Goal: Information Seeking & Learning: Check status

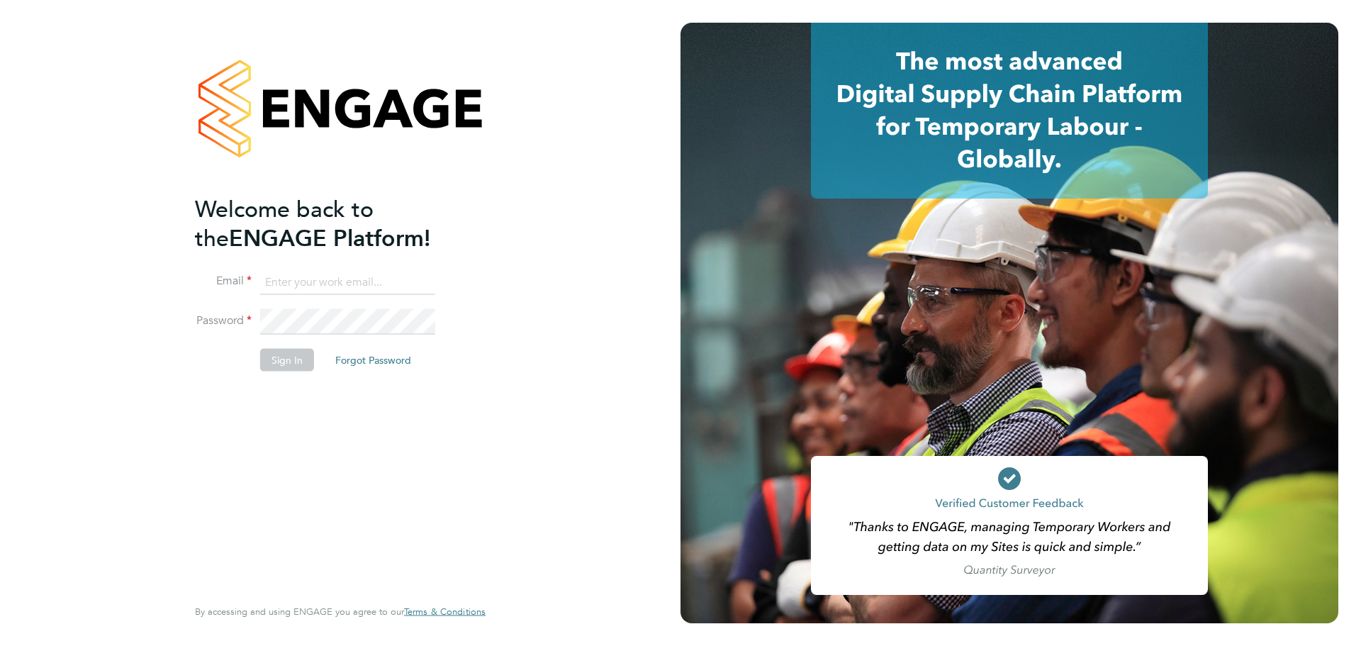
click at [299, 279] on input at bounding box center [347, 282] width 175 height 26
paste input "contractorqueries@michaelpage.com"
type input "contractorqueries@michaelpage.com"
click at [294, 353] on button "Sign In" at bounding box center [287, 360] width 54 height 23
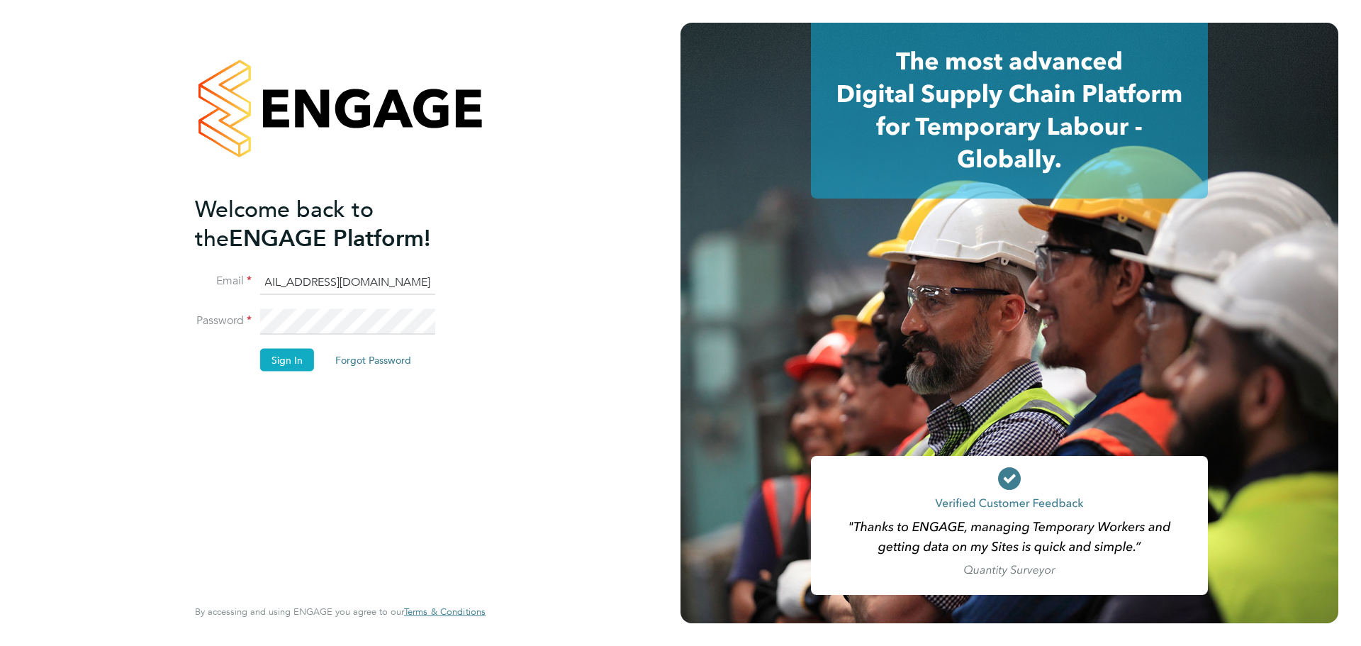
scroll to position [0, 0]
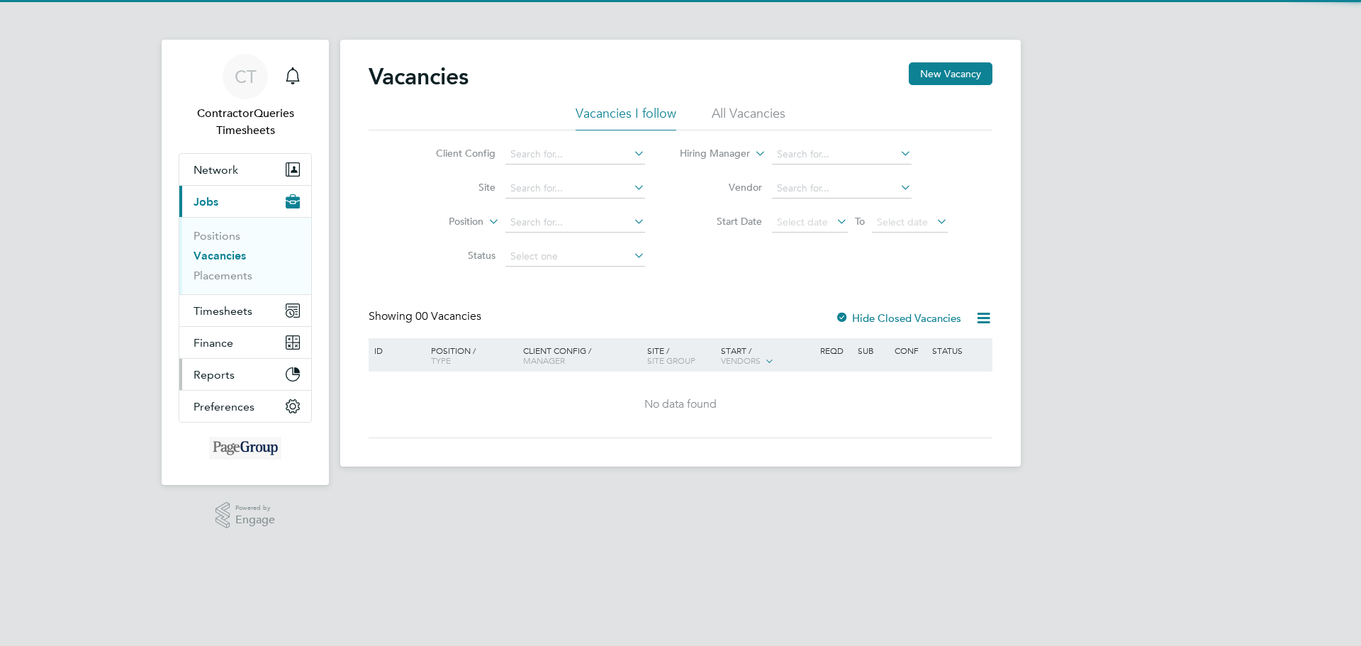
click at [208, 372] on span "Reports" at bounding box center [214, 374] width 41 height 13
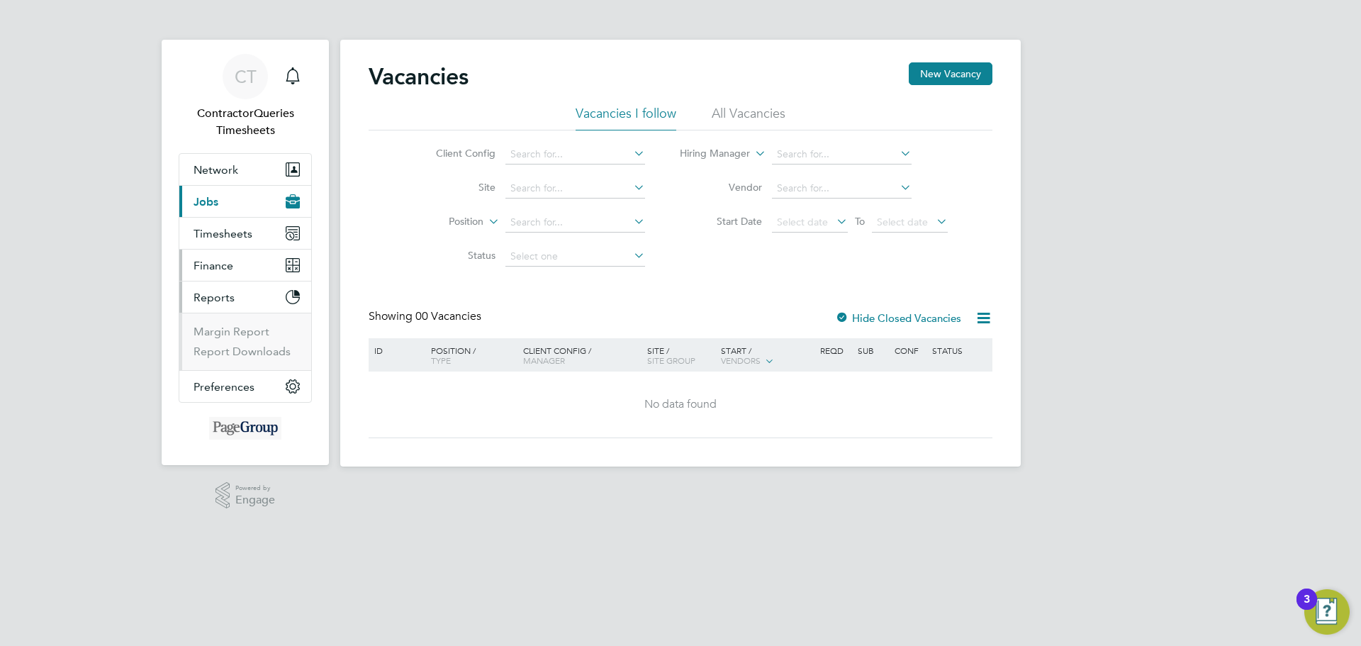
click at [204, 271] on span "Finance" at bounding box center [214, 265] width 40 height 13
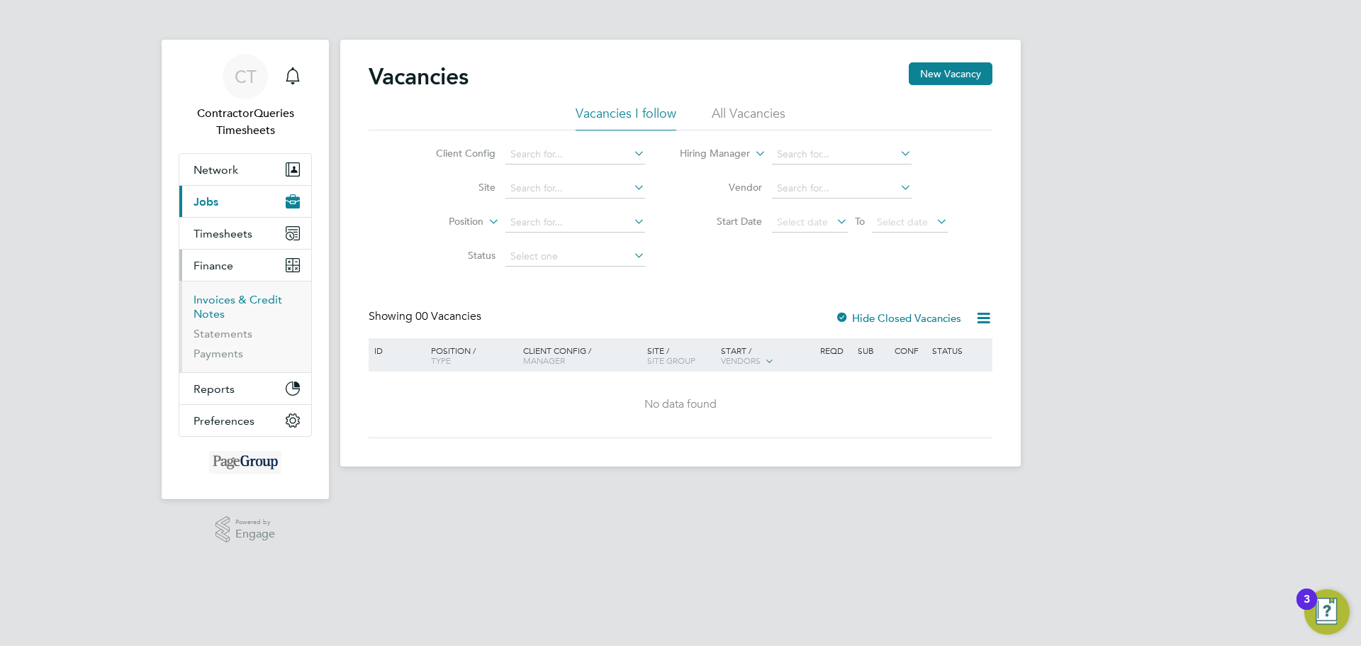
click at [206, 303] on link "Invoices & Credit Notes" at bounding box center [238, 307] width 89 height 28
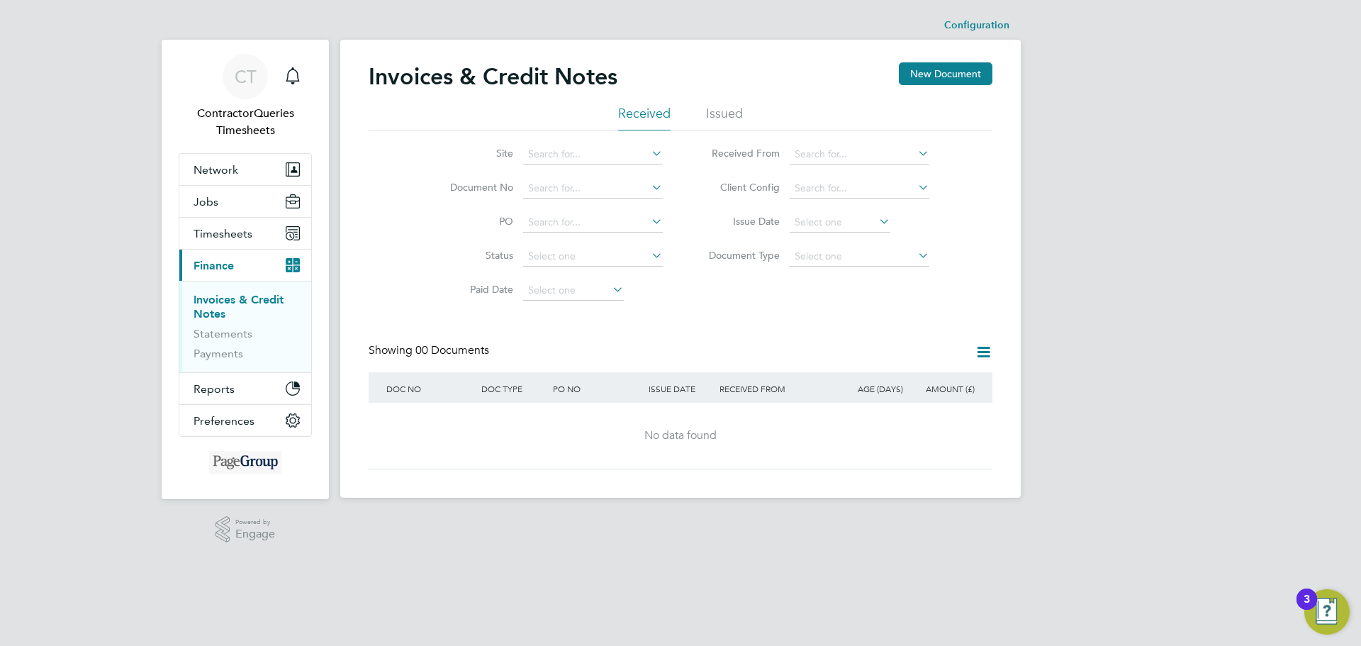
click at [712, 116] on li "Issued" at bounding box center [724, 118] width 37 height 26
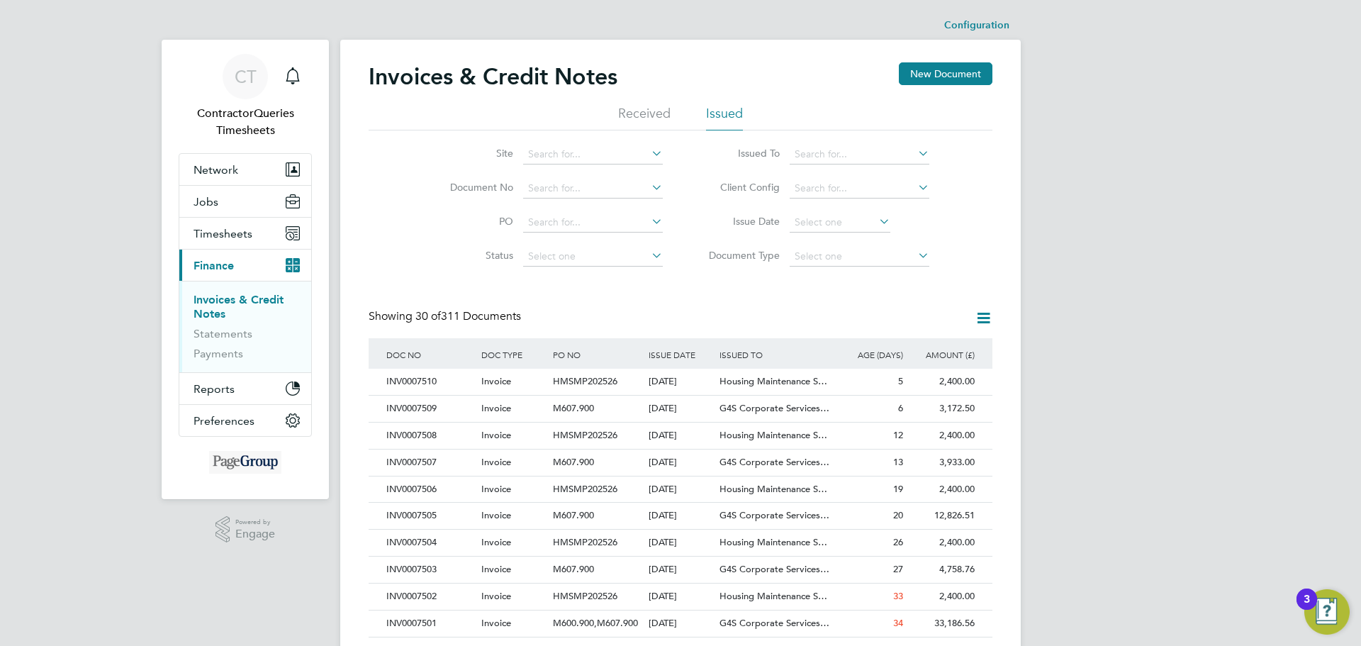
click at [582, 297] on div "Invoices & Credit Notes New Document Received Issued Site Document No PO Status…" at bounding box center [681, 632] width 624 height 1140
click at [409, 458] on div "INV0007507" at bounding box center [430, 462] width 95 height 26
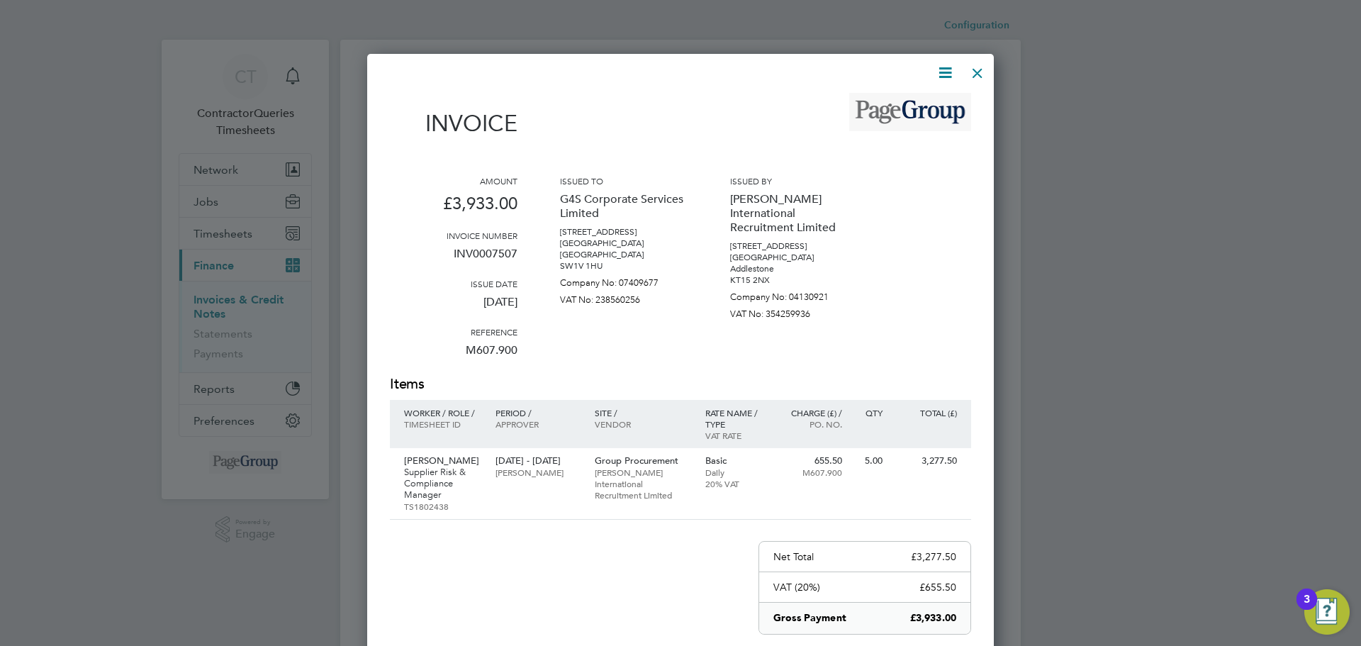
click at [975, 68] on div at bounding box center [978, 70] width 26 height 26
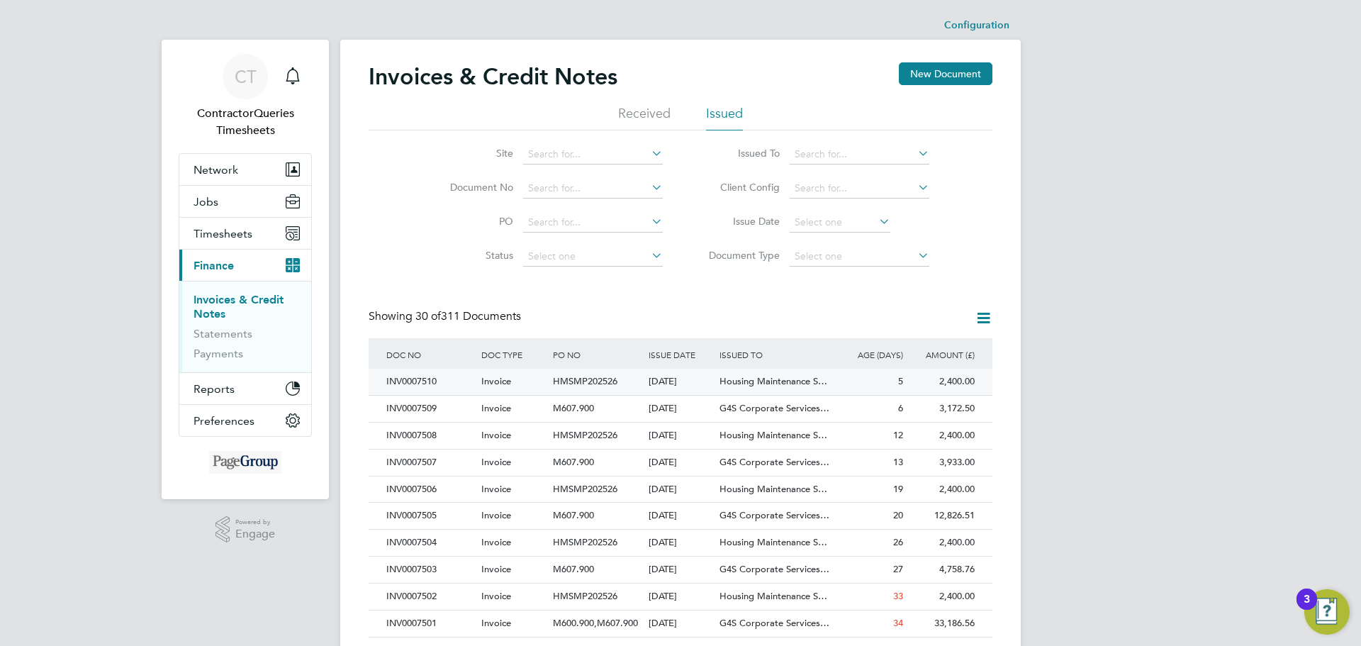
click at [390, 378] on div "INV0007510" at bounding box center [430, 382] width 95 height 26
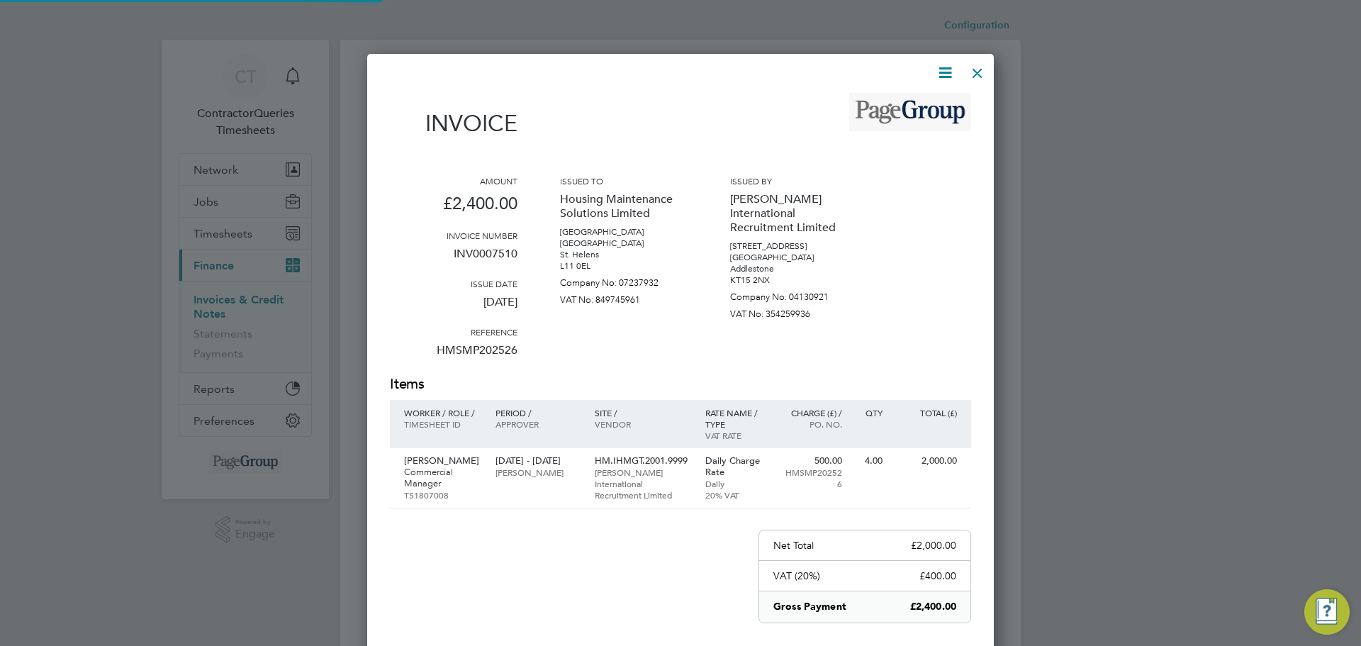
scroll to position [763, 627]
click at [970, 69] on div at bounding box center [978, 70] width 26 height 26
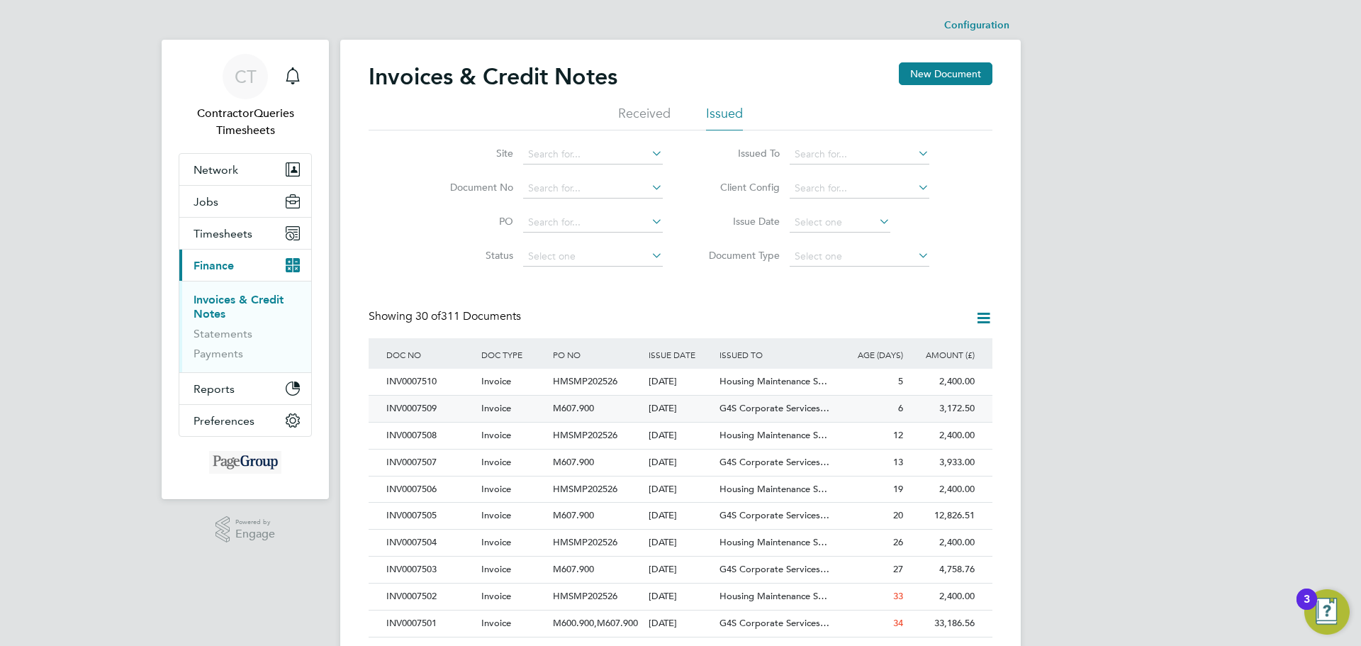
click at [413, 407] on div "INV0007509" at bounding box center [430, 409] width 95 height 26
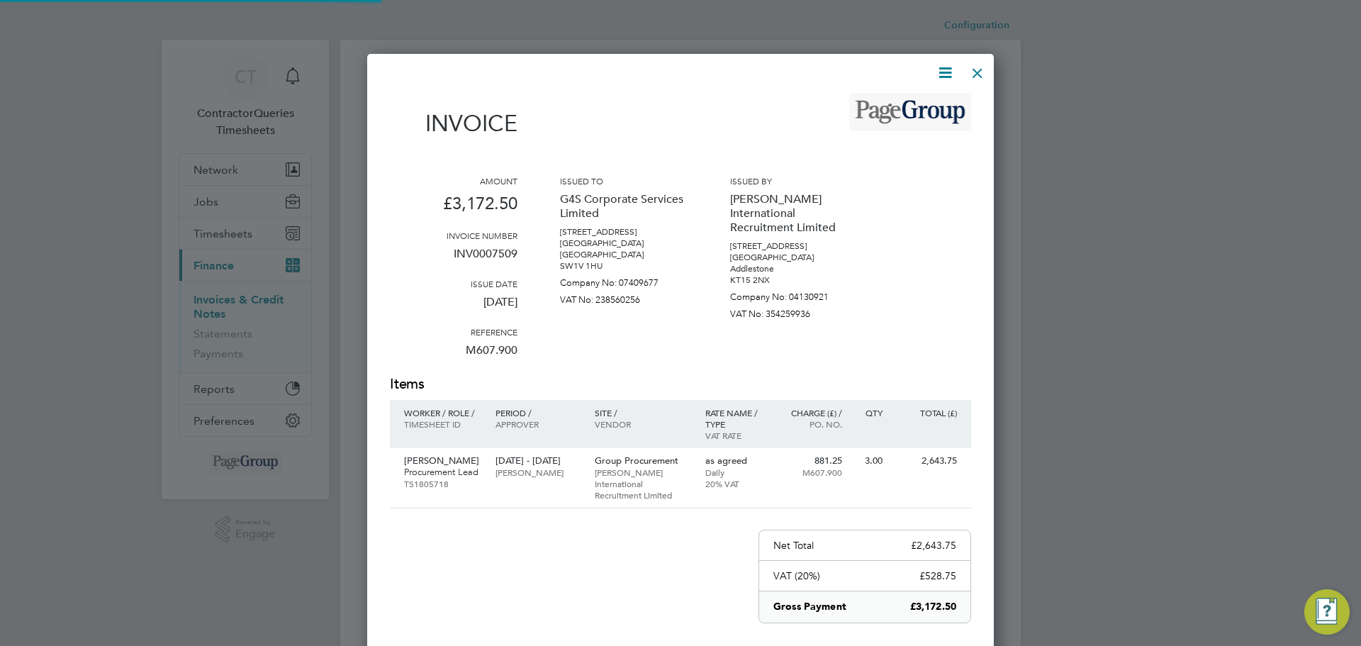
scroll to position [763, 627]
click at [199, 546] on div at bounding box center [680, 323] width 1361 height 646
click at [975, 72] on div at bounding box center [978, 70] width 26 height 26
